Goal: Task Accomplishment & Management: Use online tool/utility

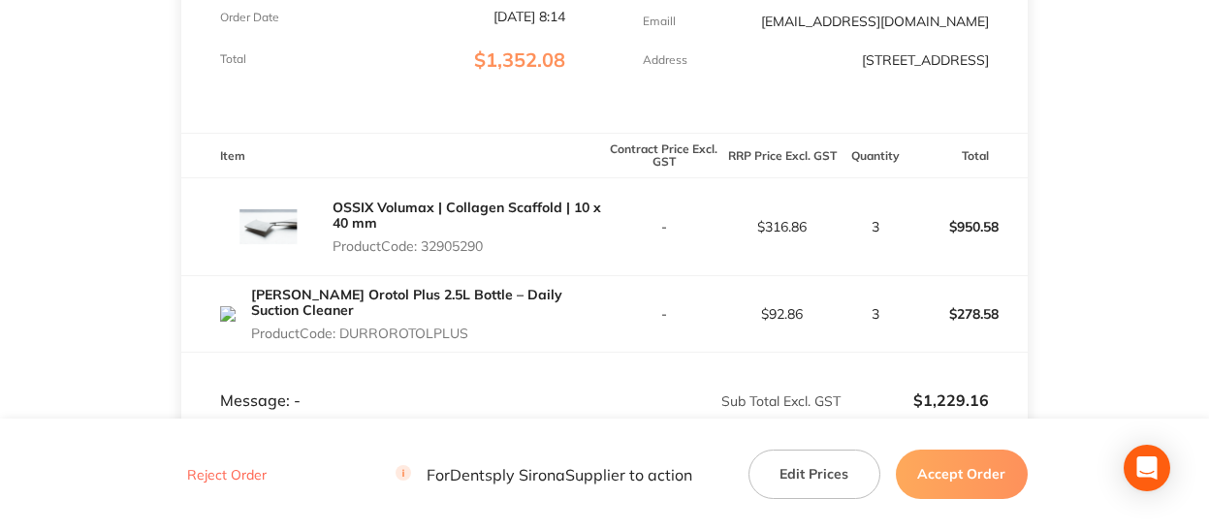
scroll to position [485, 0]
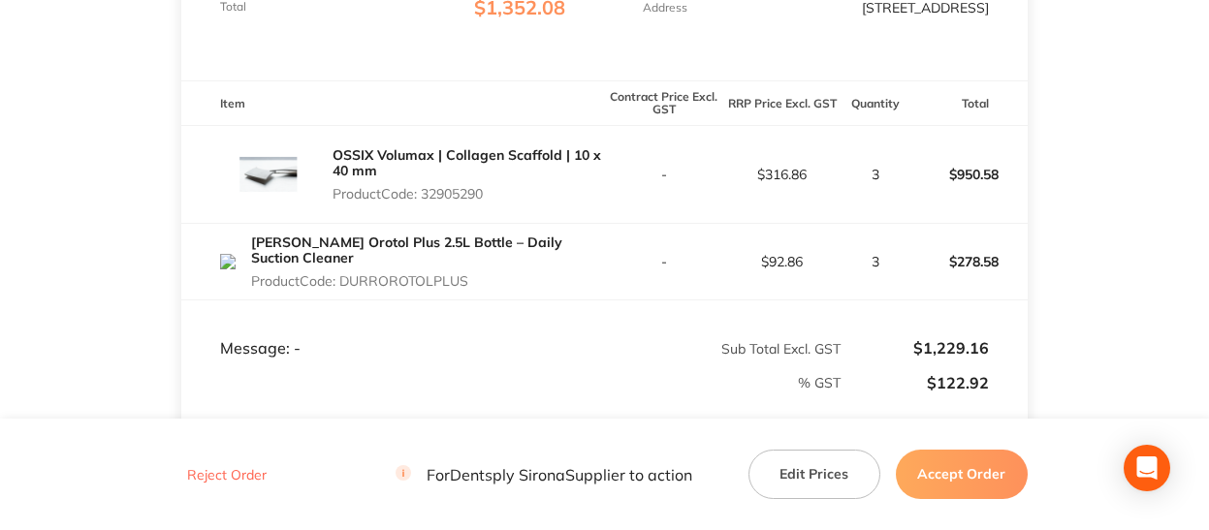
click at [987, 481] on button "Accept Order" at bounding box center [962, 474] width 132 height 48
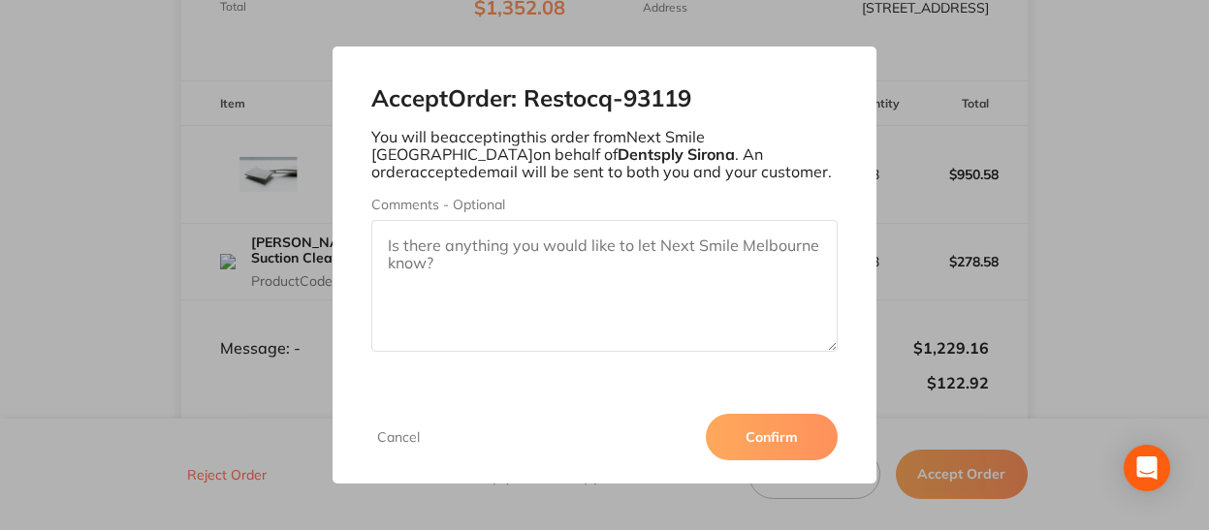
drag, startPoint x: 788, startPoint y: 427, endPoint x: 680, endPoint y: 175, distance: 273.1
click at [788, 420] on button "Confirm" at bounding box center [772, 437] width 132 height 47
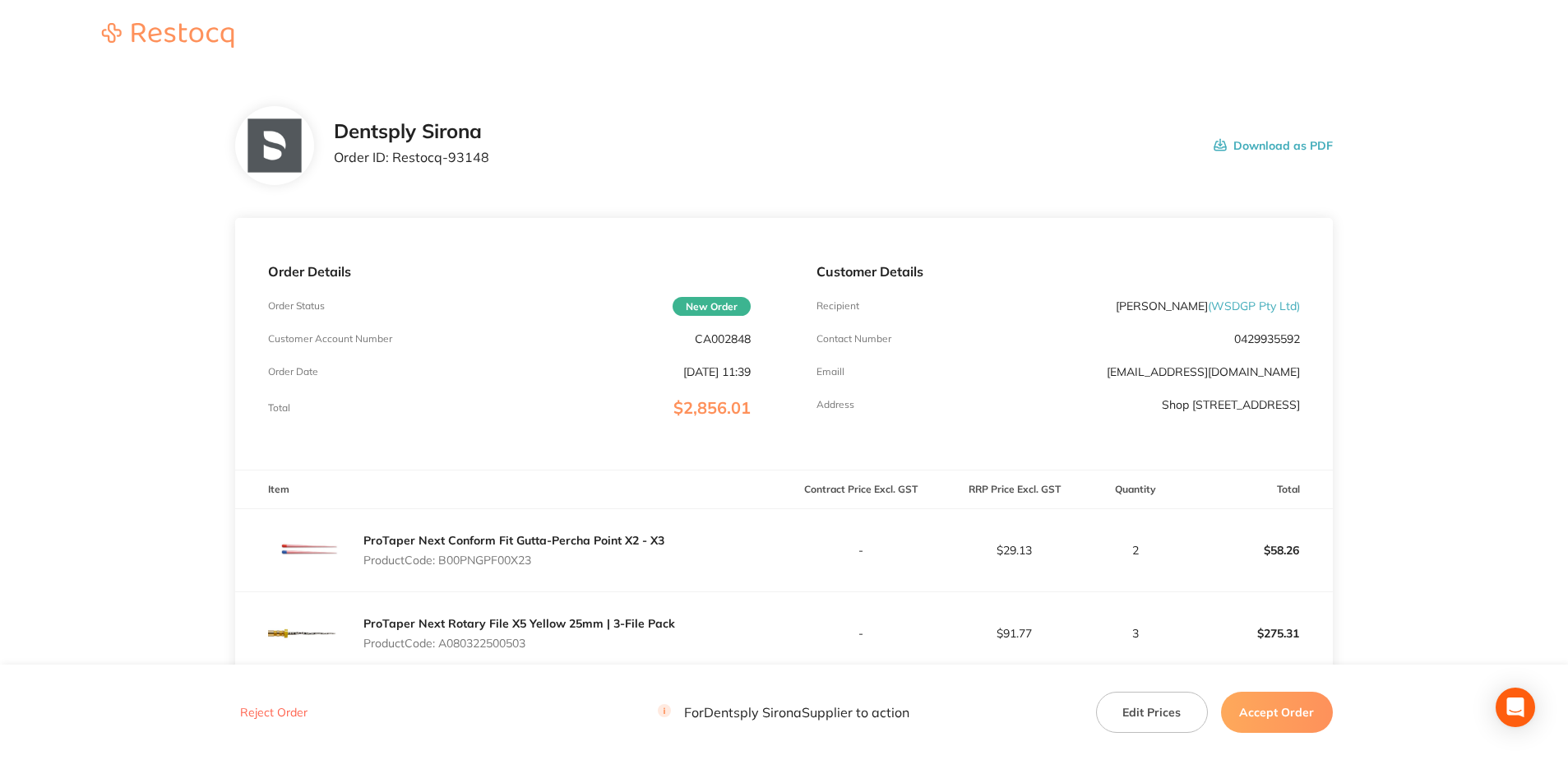
click at [1292, 716] on button "Accept Order" at bounding box center [1276, 712] width 112 height 41
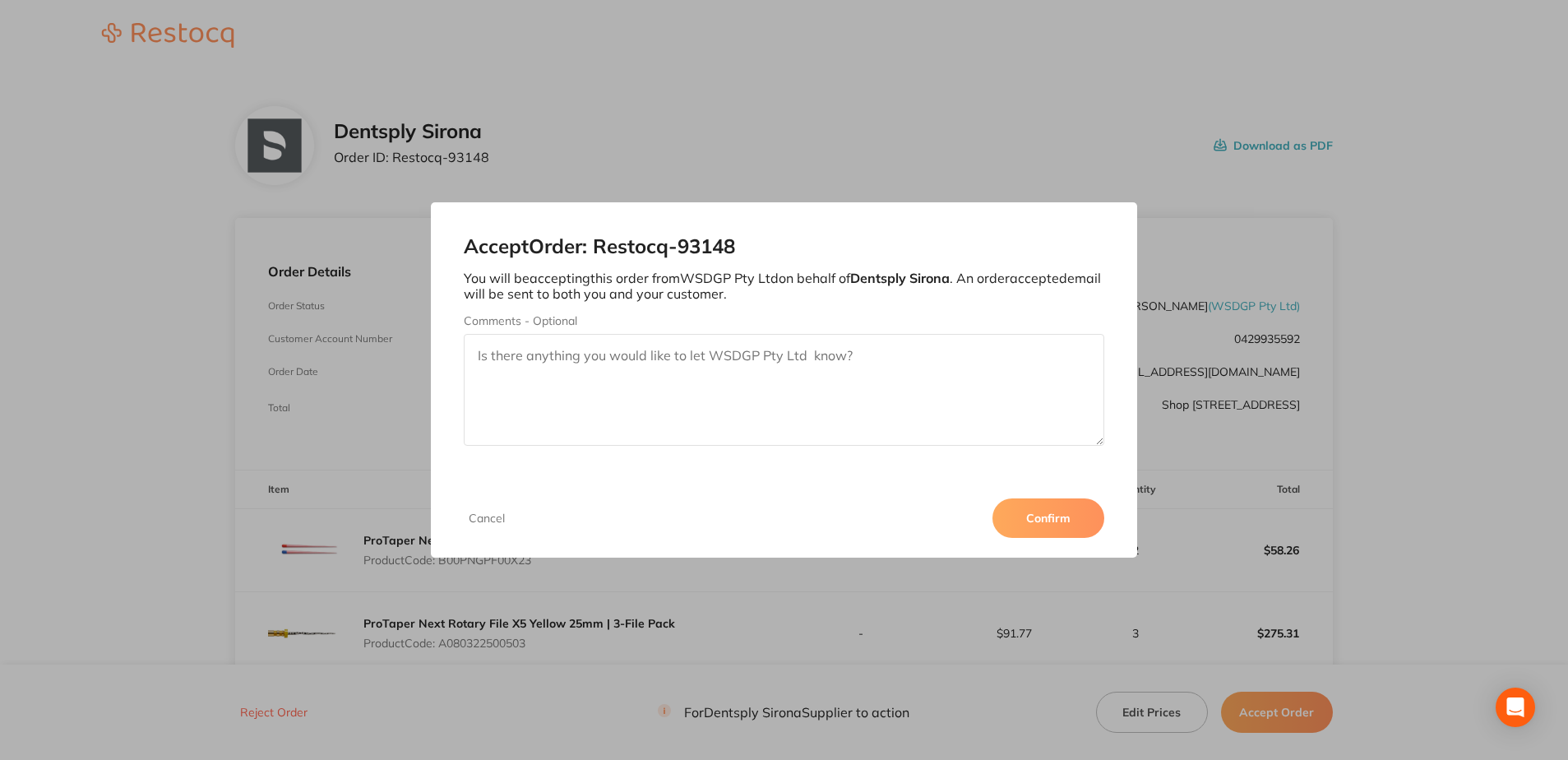
click at [722, 365] on textarea "Comments - Optional" at bounding box center [784, 390] width 639 height 112
drag, startPoint x: 601, startPoint y: 352, endPoint x: 745, endPoint y: 385, distance: 147.7
click at [761, 388] on textarea "Only 1 box of anaesthetic per week is allowed" at bounding box center [784, 390] width 639 height 112
drag, startPoint x: 634, startPoint y: 358, endPoint x: 565, endPoint y: 350, distance: 69.5
click at [565, 350] on textarea "Only 1 box of anaesthetic per week is allowed" at bounding box center [784, 390] width 639 height 112
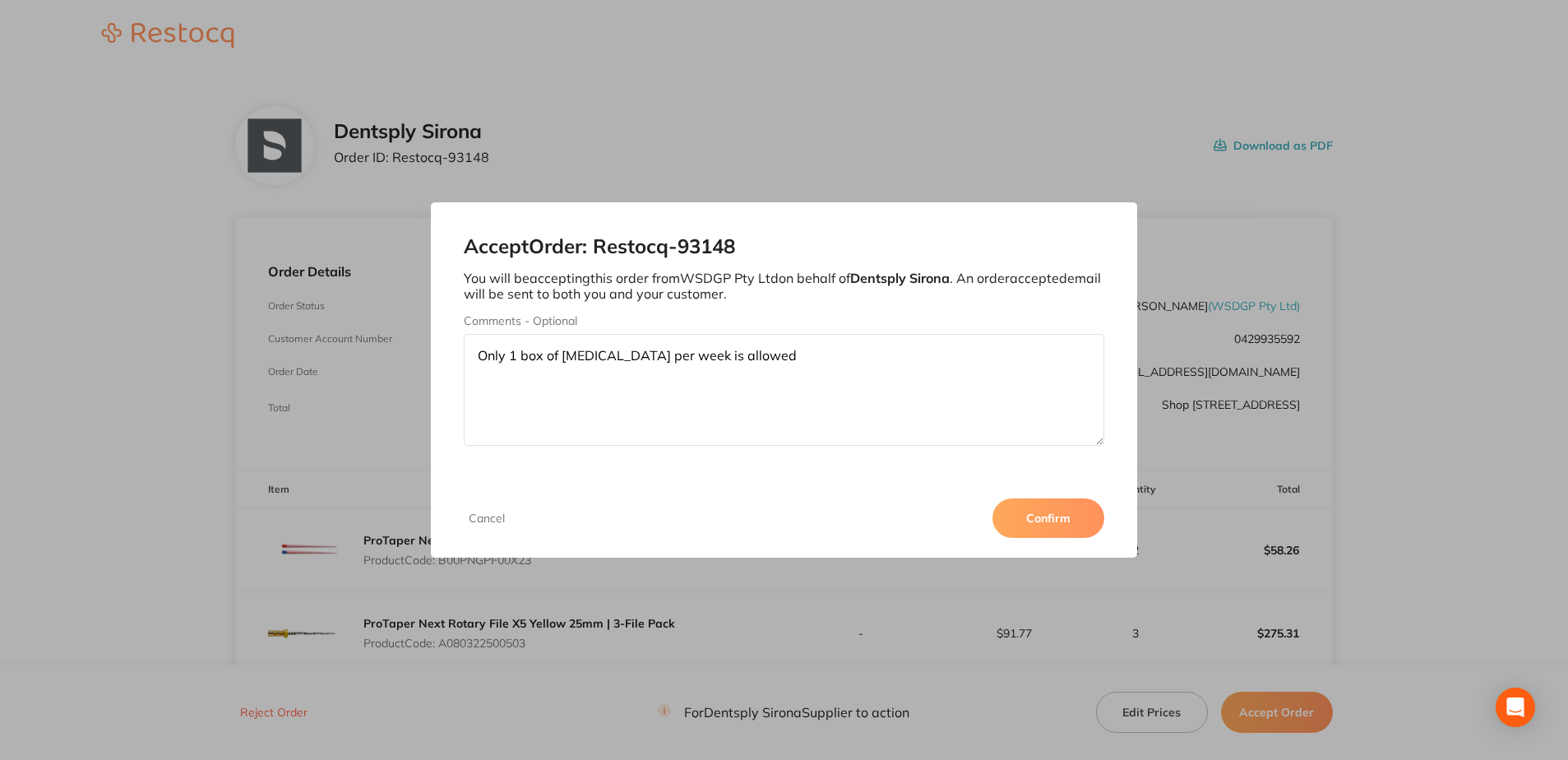
type textarea "Only 1 box of [MEDICAL_DATA] per week is allowed"
click at [1044, 534] on button "Confirm" at bounding box center [1048, 517] width 112 height 40
